Goal: Check status

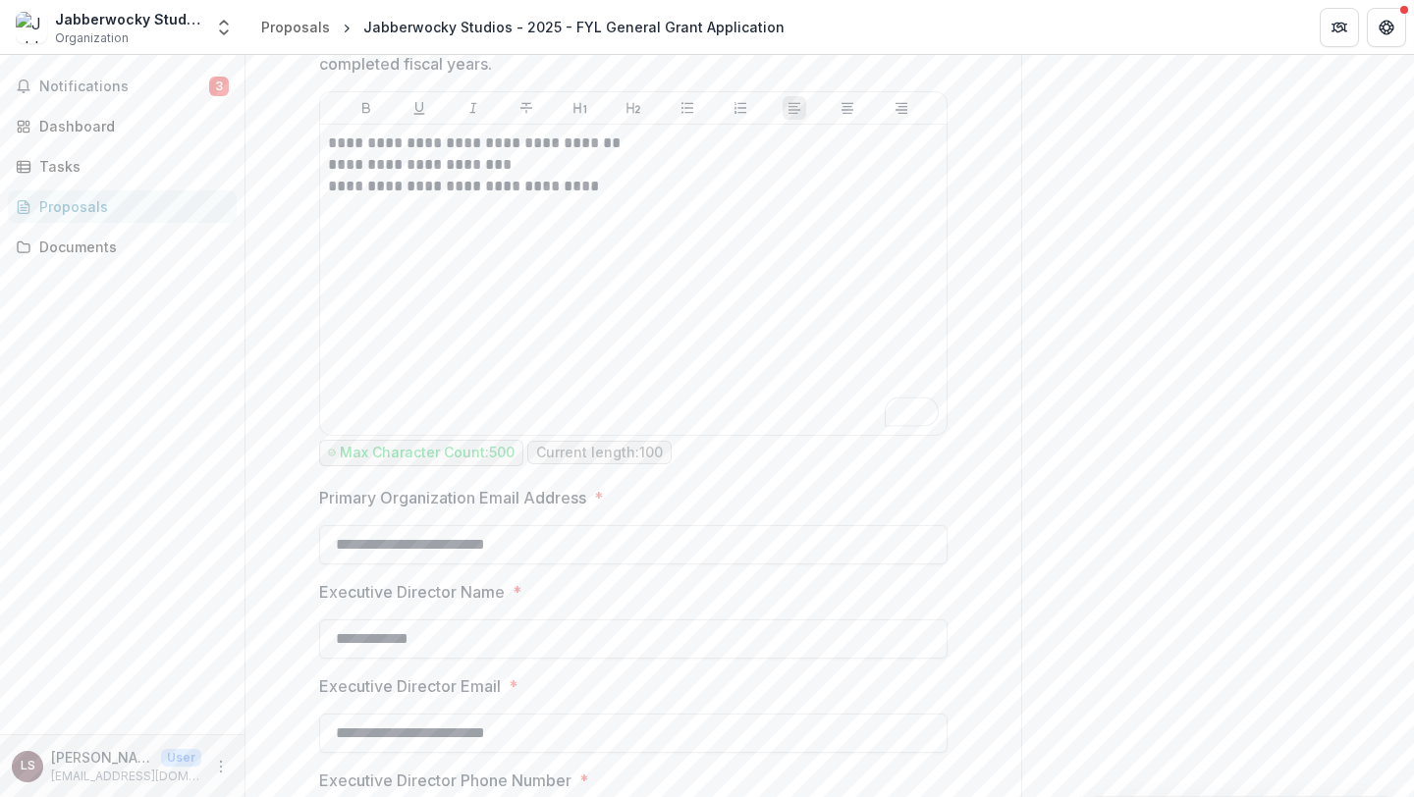
scroll to position [6615, 0]
